Goal: Task Accomplishment & Management: Manage account settings

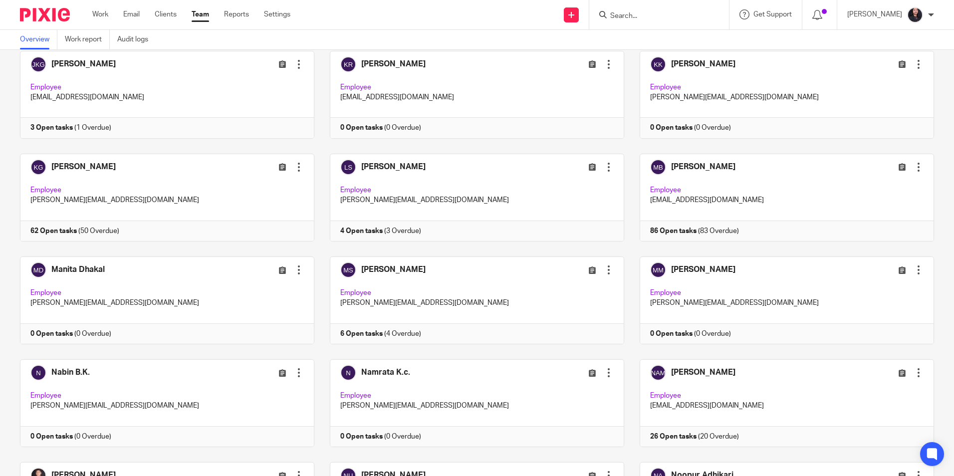
scroll to position [1294, 0]
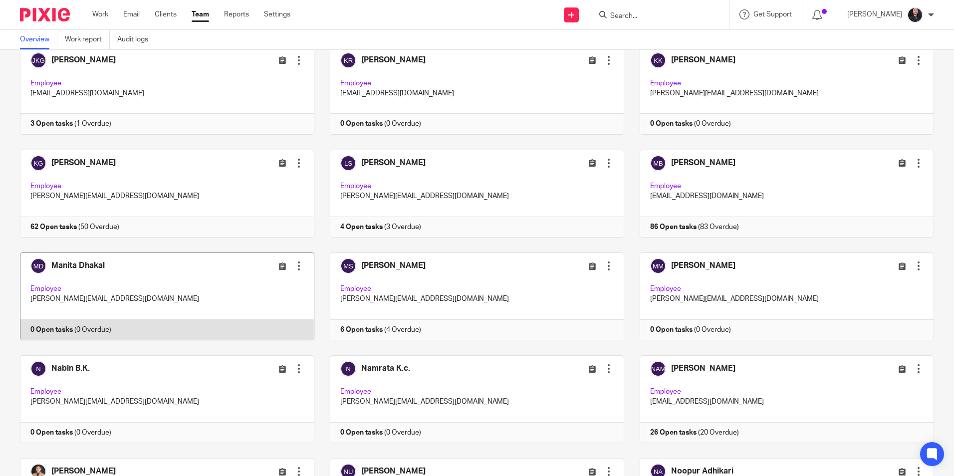
click at [294, 264] on div at bounding box center [299, 266] width 10 height 10
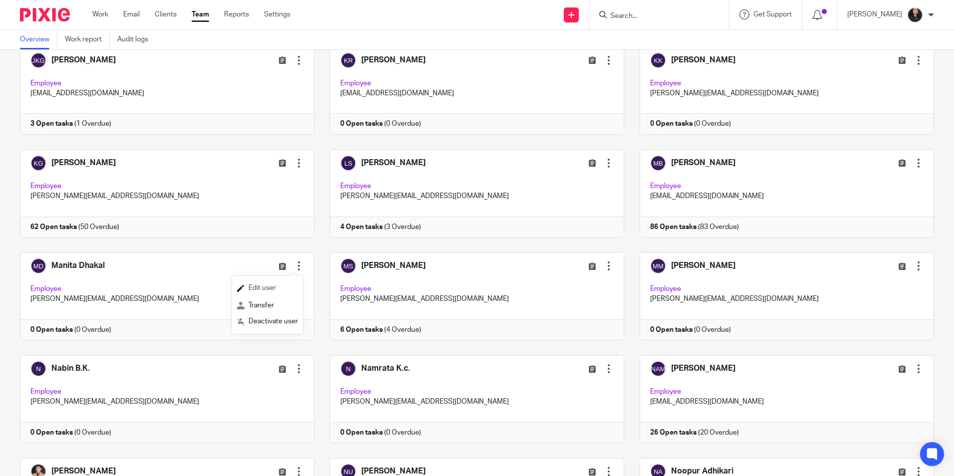
click at [268, 285] on span "Edit user" at bounding box center [261, 287] width 27 height 7
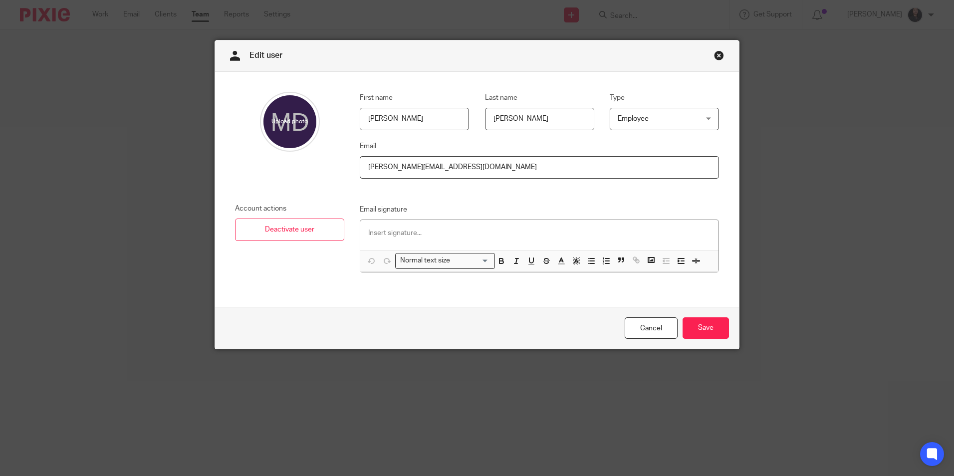
click at [653, 123] on span "Employee" at bounding box center [657, 118] width 81 height 21
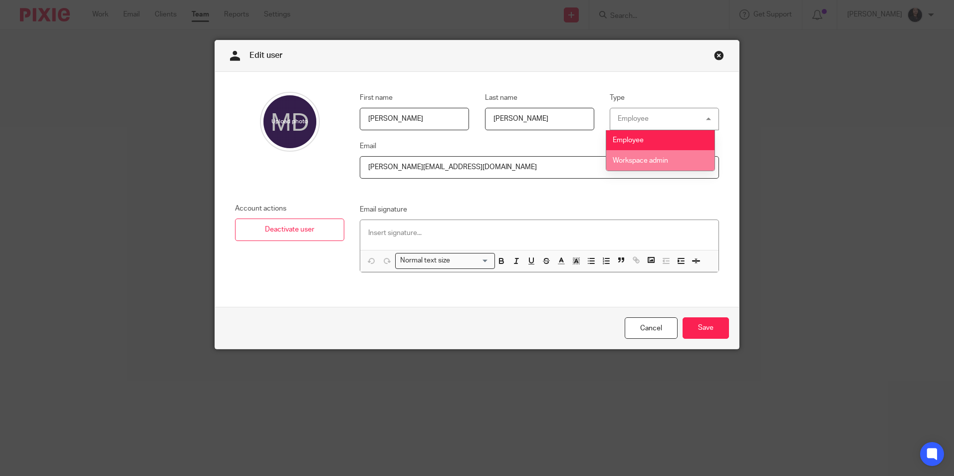
click at [646, 159] on span "Workspace admin" at bounding box center [639, 160] width 55 height 7
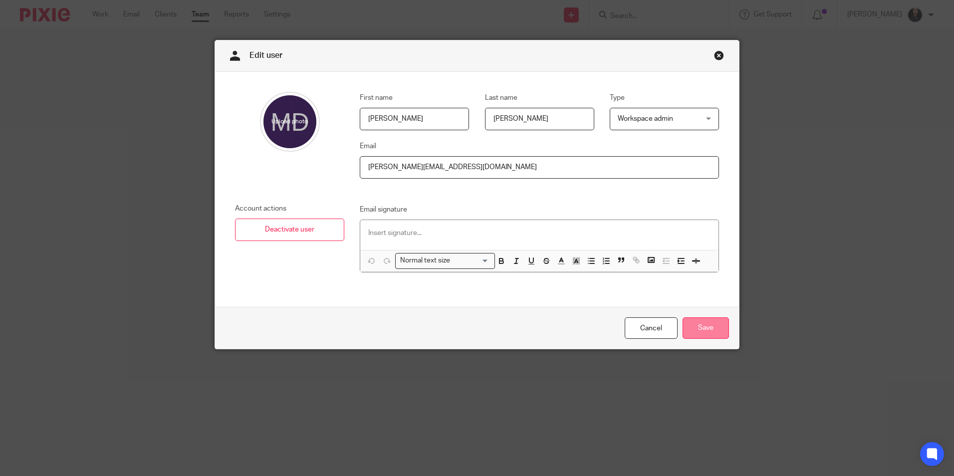
click at [703, 330] on input "Save" at bounding box center [705, 327] width 46 height 21
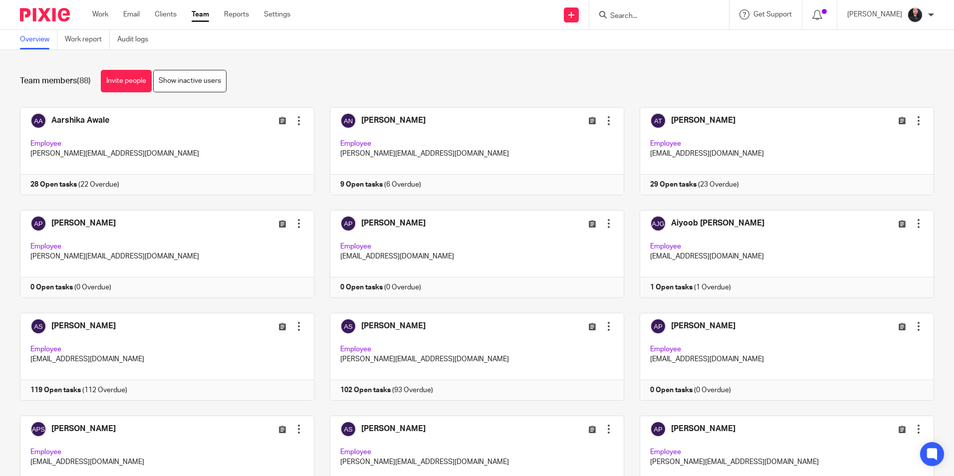
click at [620, 17] on input "Search" at bounding box center [654, 16] width 90 height 9
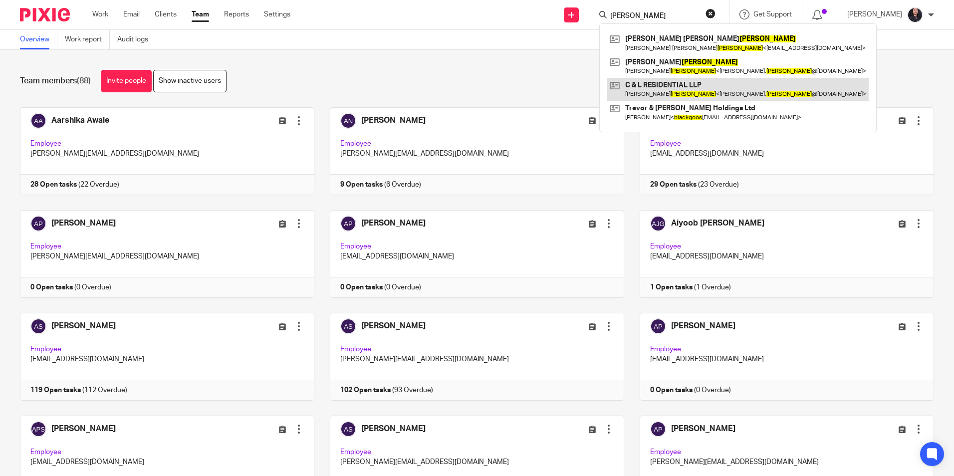
type input "blackwood"
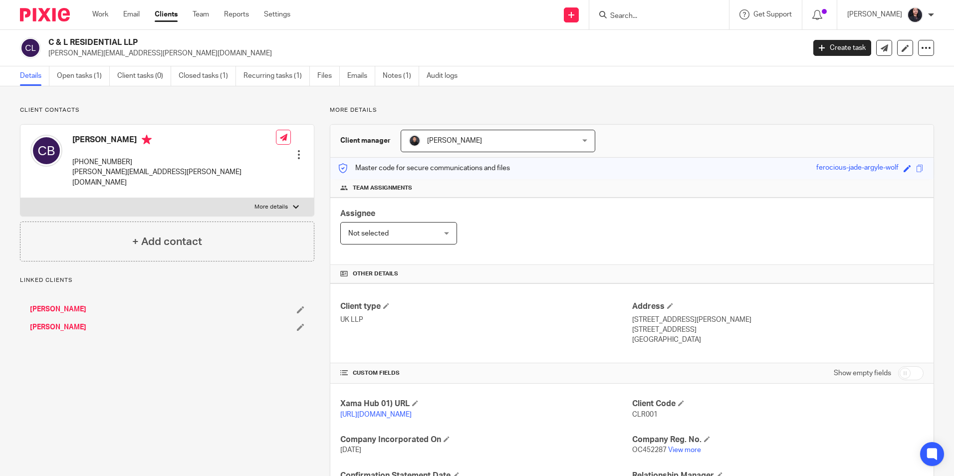
scroll to position [132, 0]
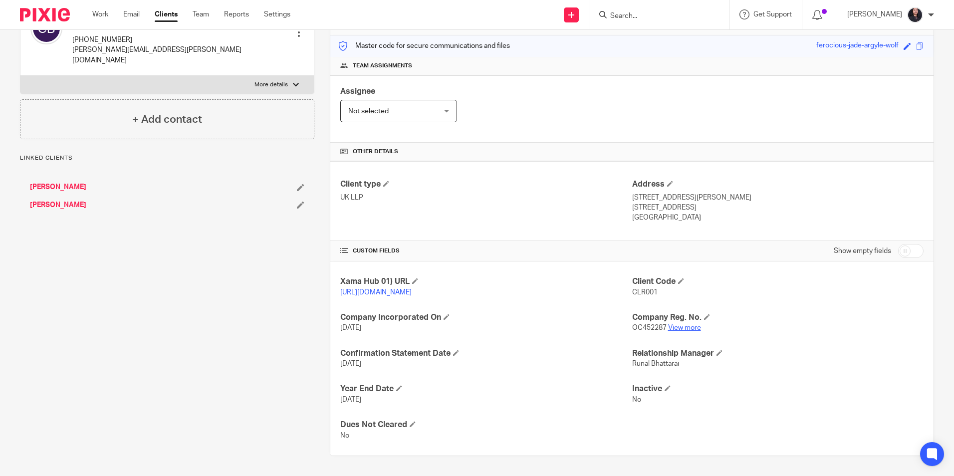
click at [683, 329] on link "View more" at bounding box center [684, 327] width 33 height 7
